Goal: Find specific page/section: Find specific page/section

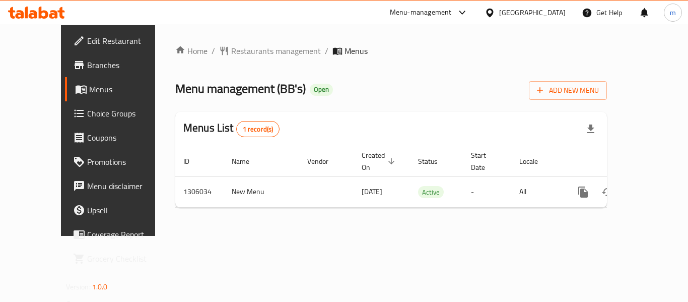
click at [346, 44] on div "Home / Restaurants management / Menus Menu management ( BB's ) Open Add New Men…" at bounding box center [391, 130] width 472 height 211
click at [250, 54] on span "Restaurants management" at bounding box center [276, 51] width 90 height 12
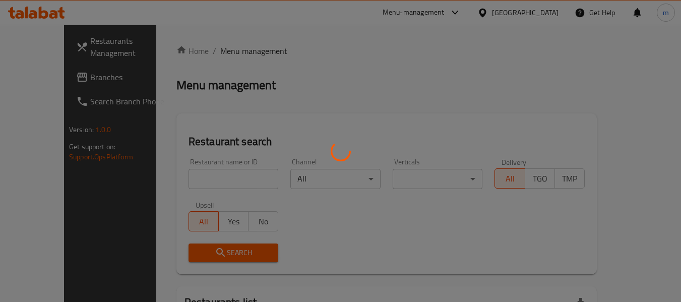
click at [63, 84] on div at bounding box center [340, 151] width 681 height 302
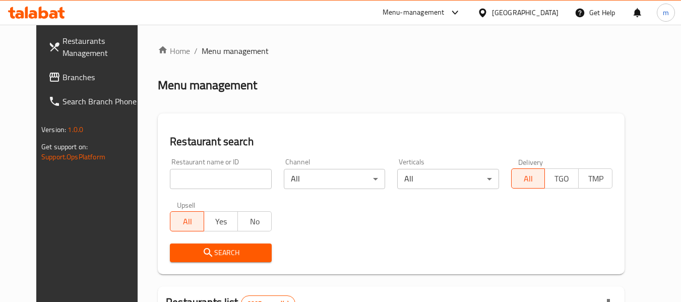
click at [62, 78] on span "Branches" at bounding box center [102, 77] width 80 height 12
